Goal: Task Accomplishment & Management: Manage account settings

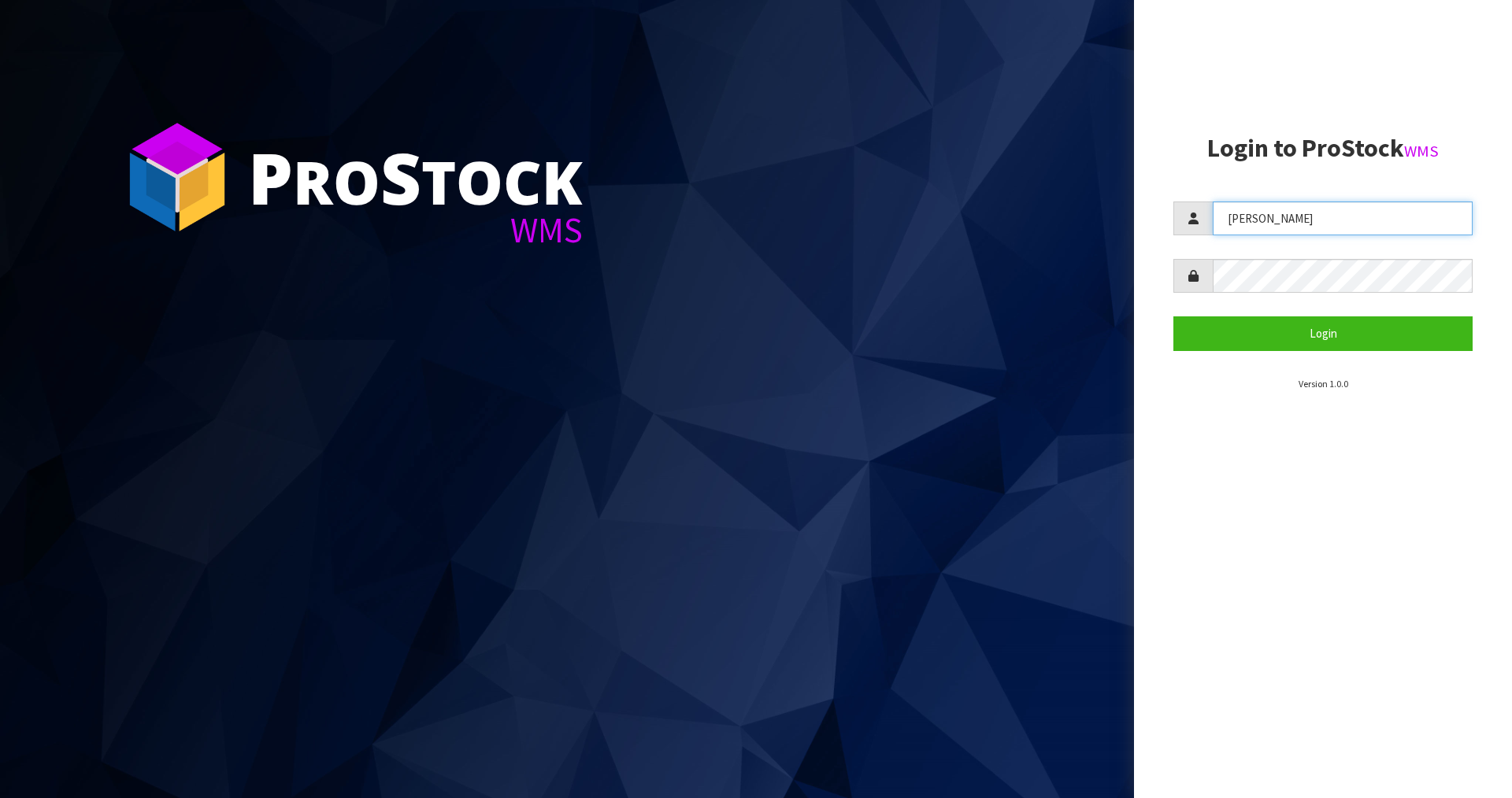
click at [1245, 215] on input "[PERSON_NAME]" at bounding box center [1341, 218] width 259 height 34
type input "[PERSON_NAME]"
click at [1285, 352] on section "Login to ProStock WMS [PERSON_NAME] Login Version 1.0.0" at bounding box center [1322, 263] width 299 height 257
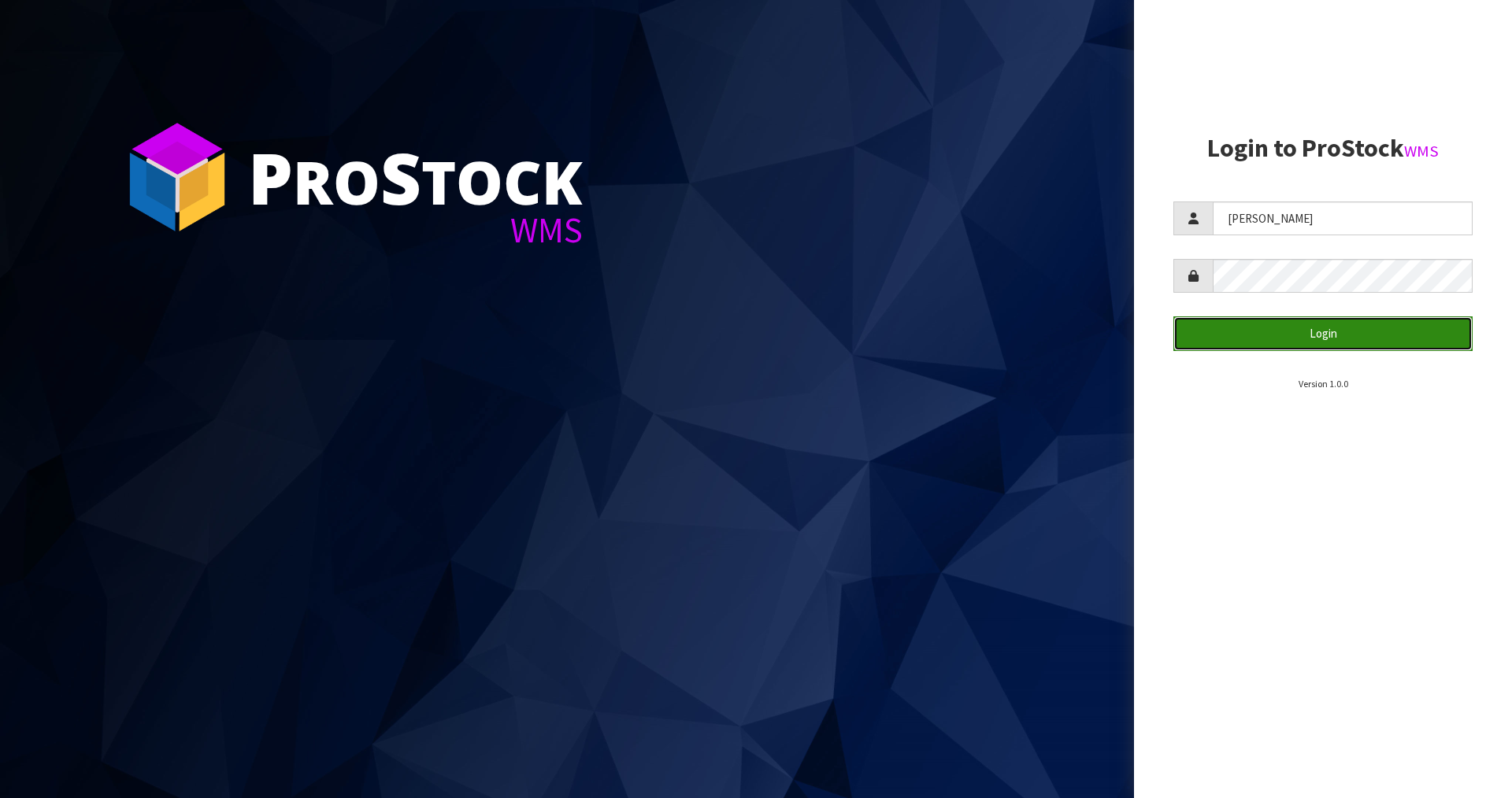
click at [1288, 346] on button "Login" at bounding box center [1322, 333] width 299 height 34
